Goal: Information Seeking & Learning: Learn about a topic

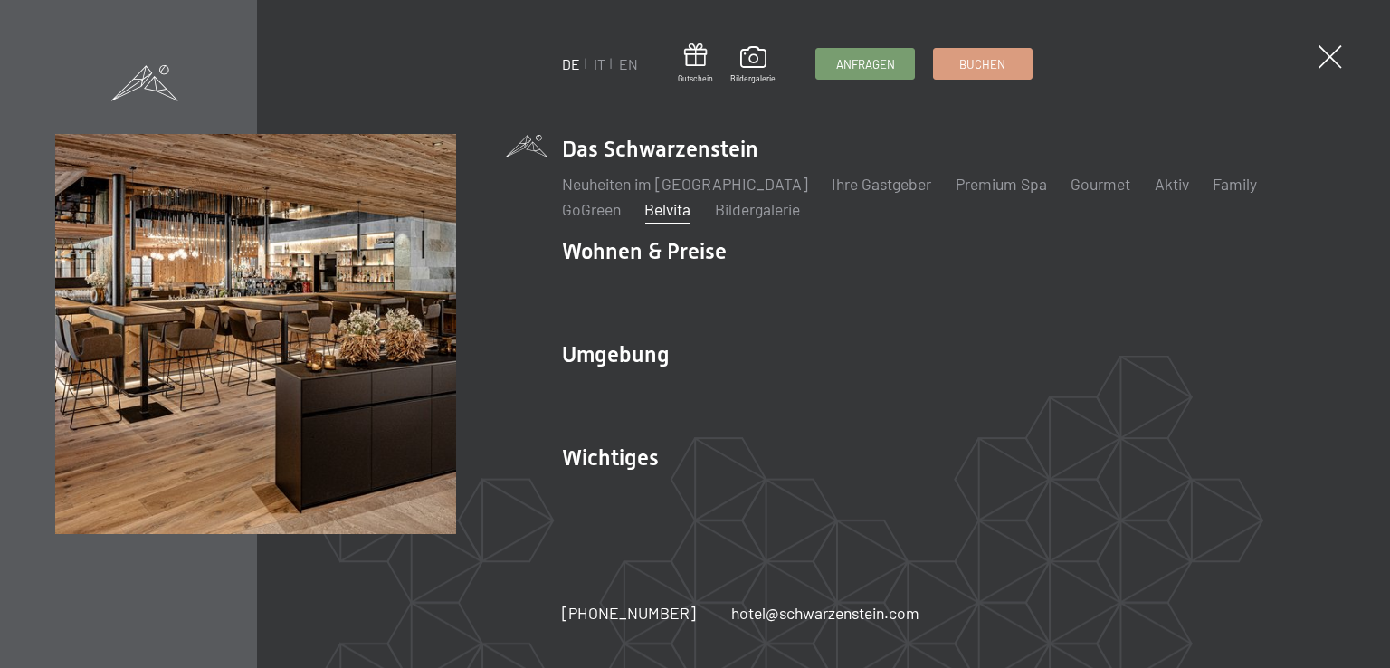
click at [644, 211] on link "Belvita" at bounding box center [667, 209] width 46 height 20
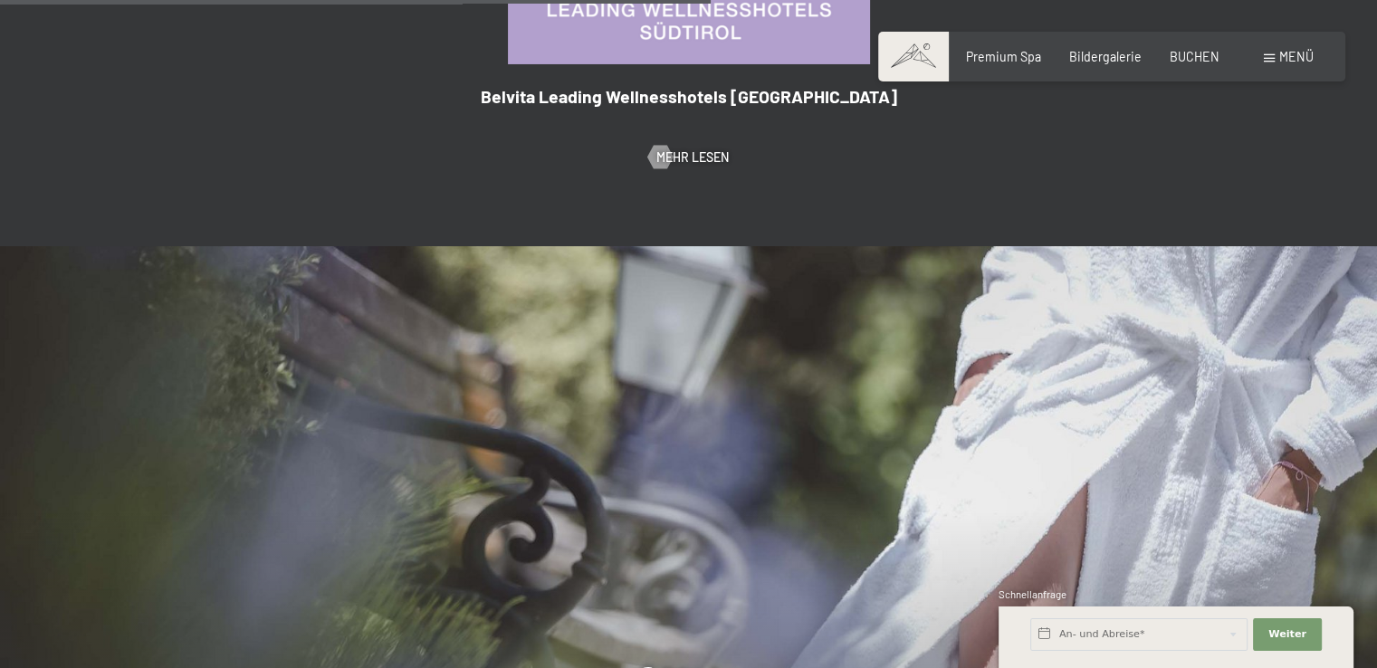
scroll to position [1588, 0]
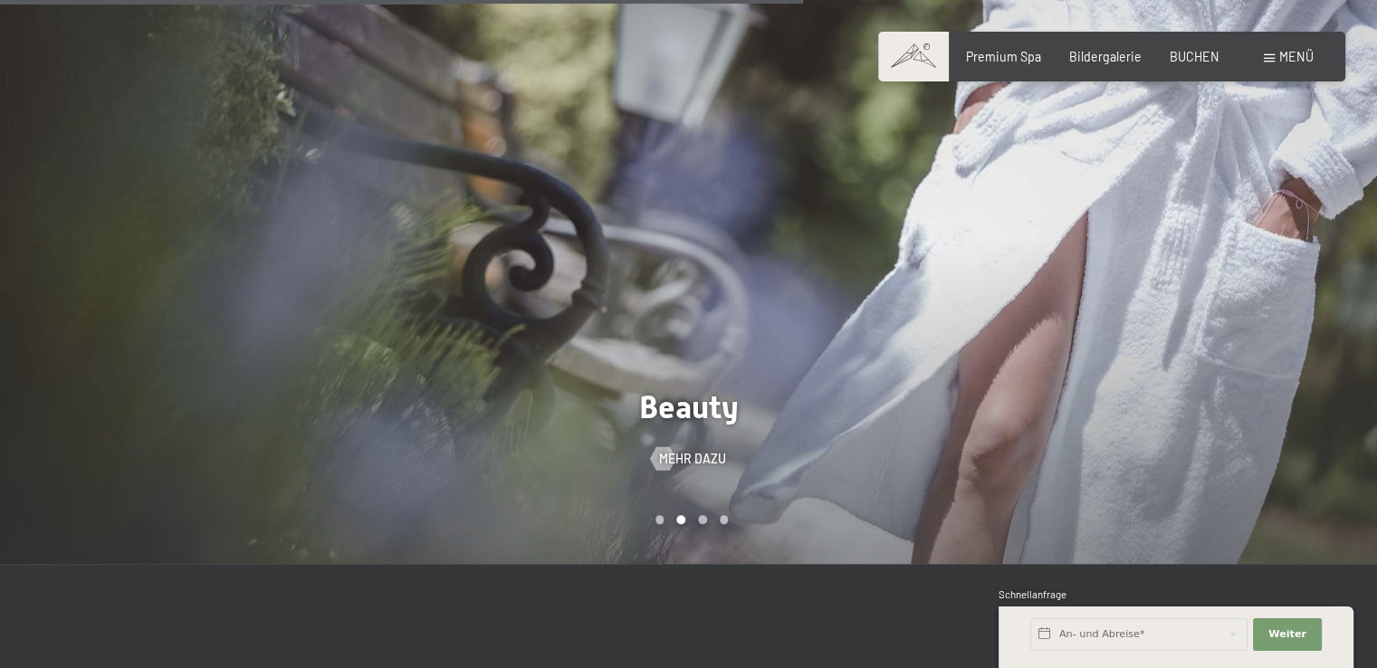
click at [699, 515] on div "Carousel Page 3" at bounding box center [702, 519] width 9 height 9
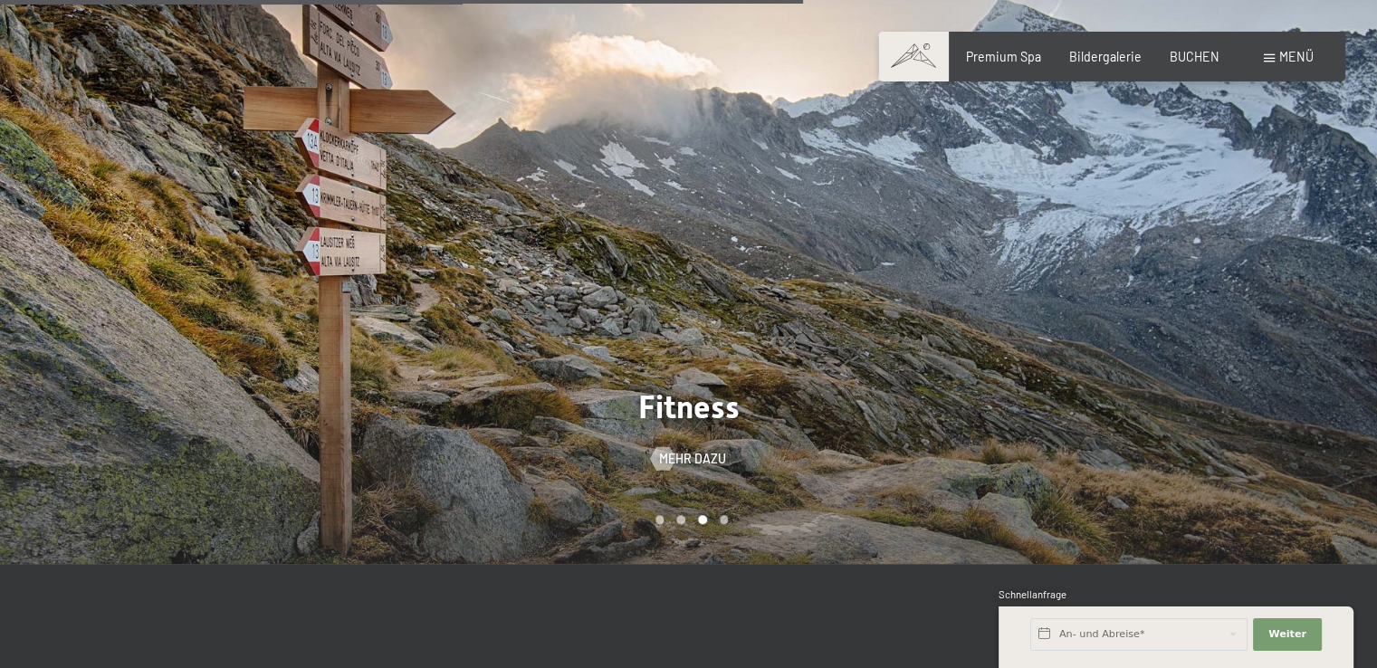
click at [720, 515] on div "Carousel Page 4" at bounding box center [724, 519] width 9 height 9
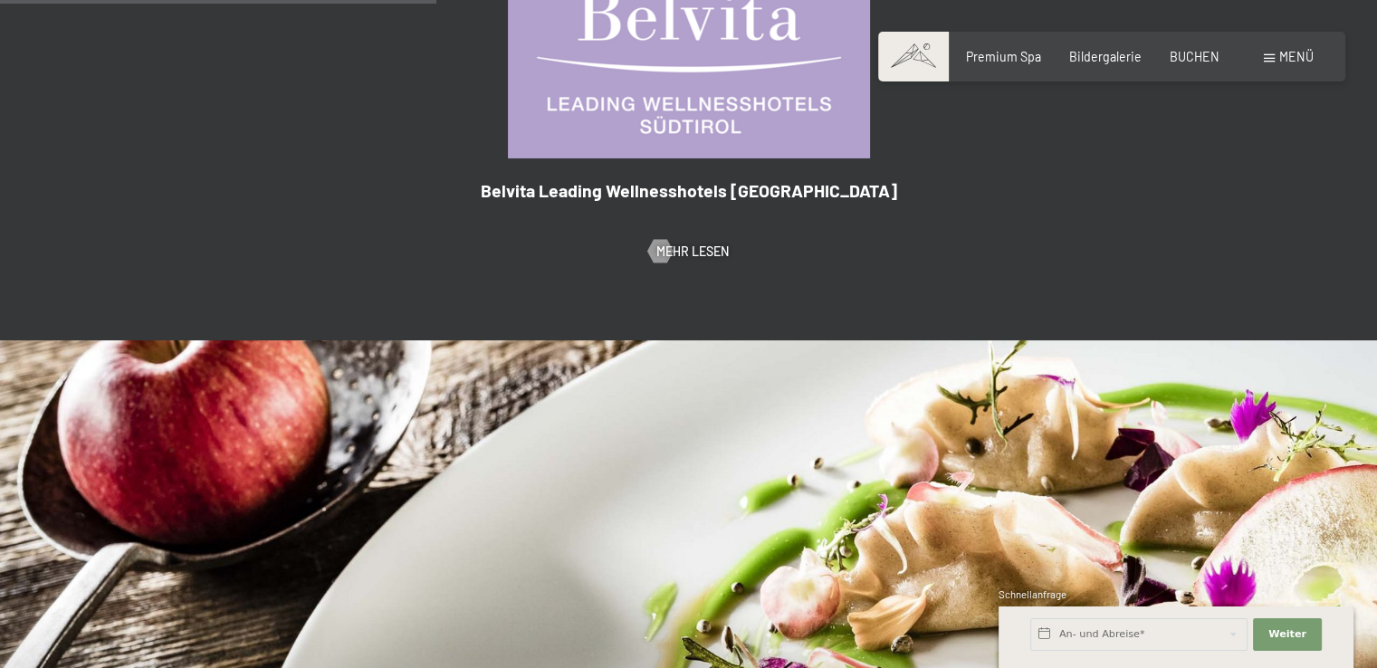
scroll to position [864, 0]
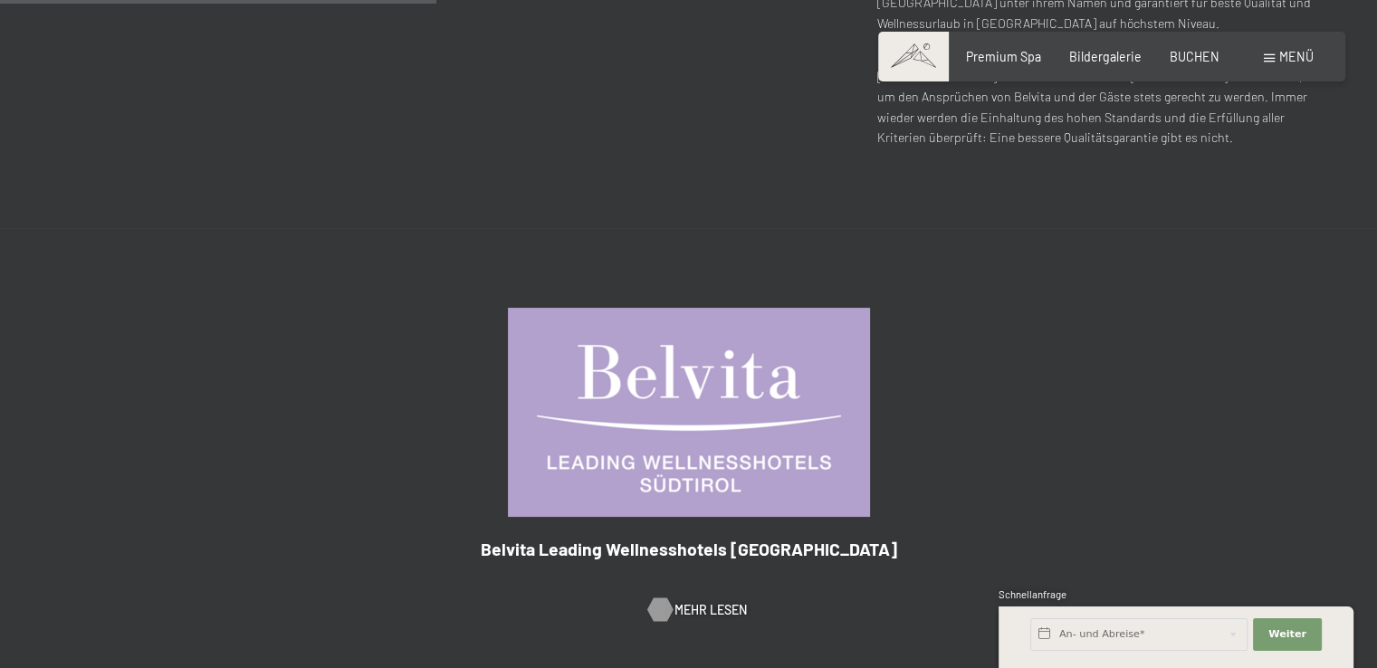
click at [674, 601] on span "Mehr Lesen" at bounding box center [710, 610] width 72 height 18
